Goal: Use online tool/utility

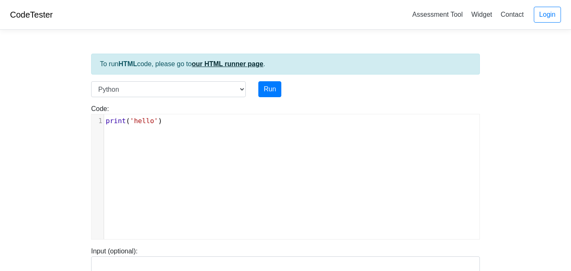
click at [236, 64] on link "our HTML runner page" at bounding box center [228, 63] width 72 height 7
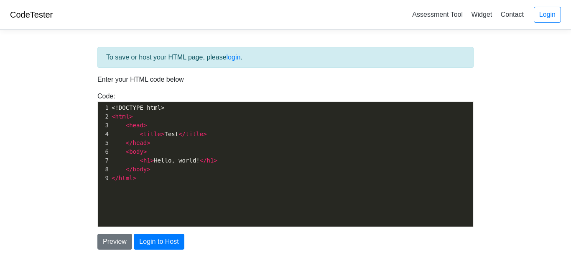
click at [182, 139] on pre "</ head >" at bounding box center [292, 142] width 364 height 9
type textarea "<!DOCTYPE html> <html> <head> <title>Test</title> </head> <body> <h1>Hello, wor…"
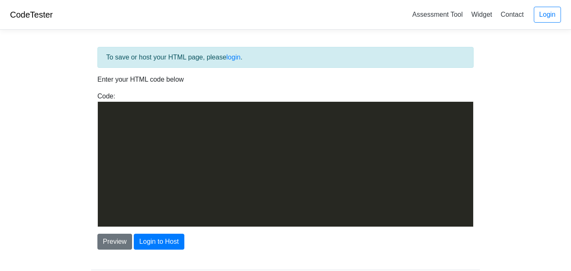
scroll to position [1794, 0]
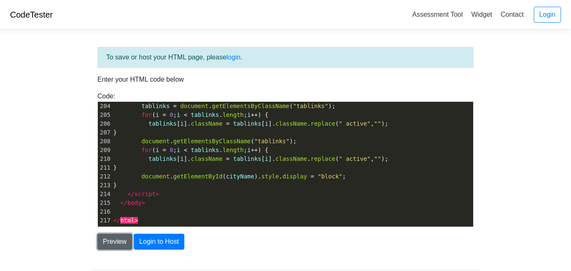
click at [100, 247] on button "Preview" at bounding box center [114, 241] width 35 height 16
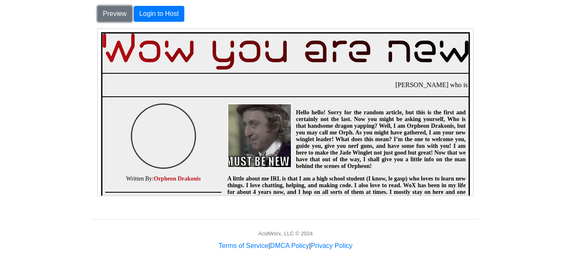
scroll to position [233, 0]
